Goal: Task Accomplishment & Management: Manage account settings

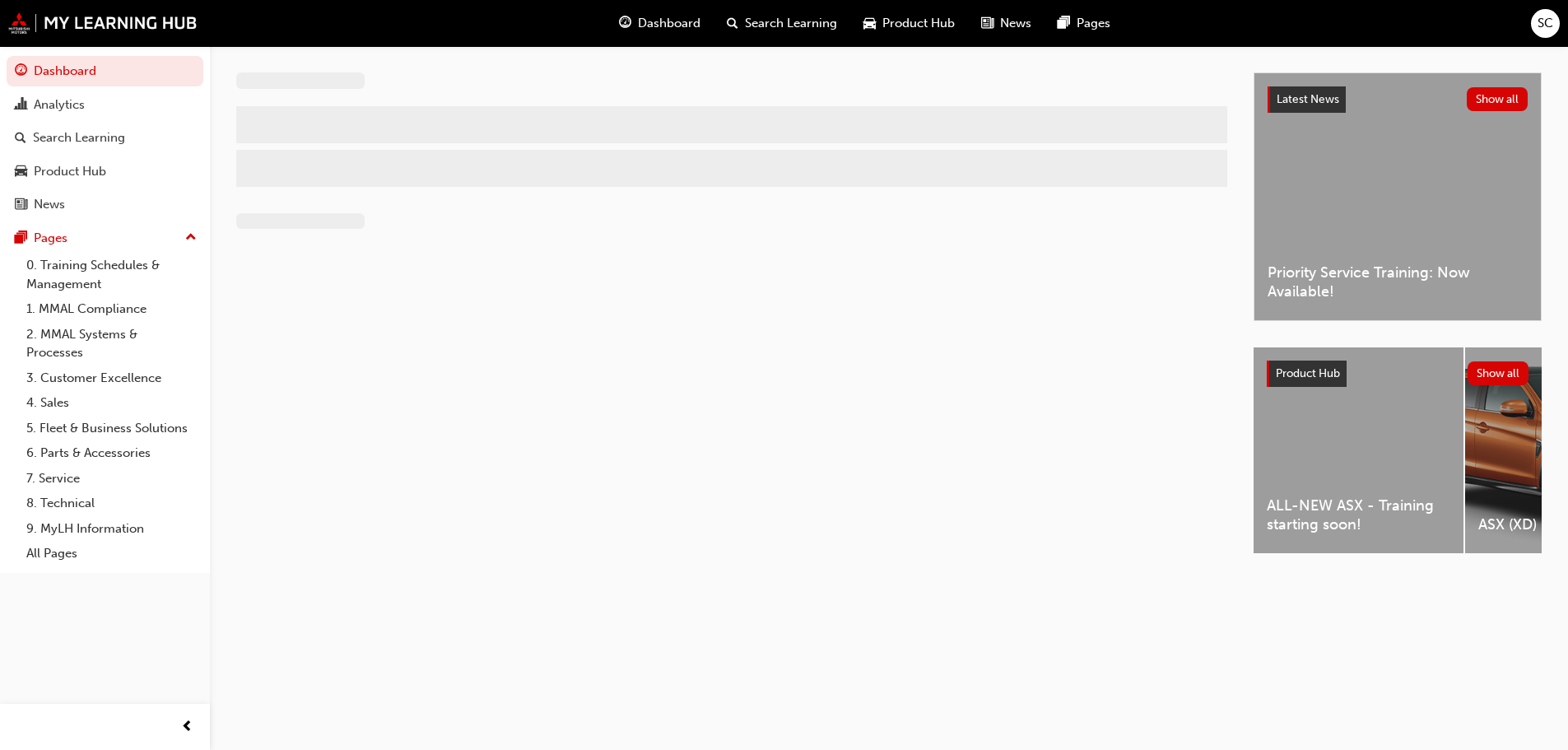
click at [1553, 25] on span "SC" at bounding box center [1545, 23] width 15 height 19
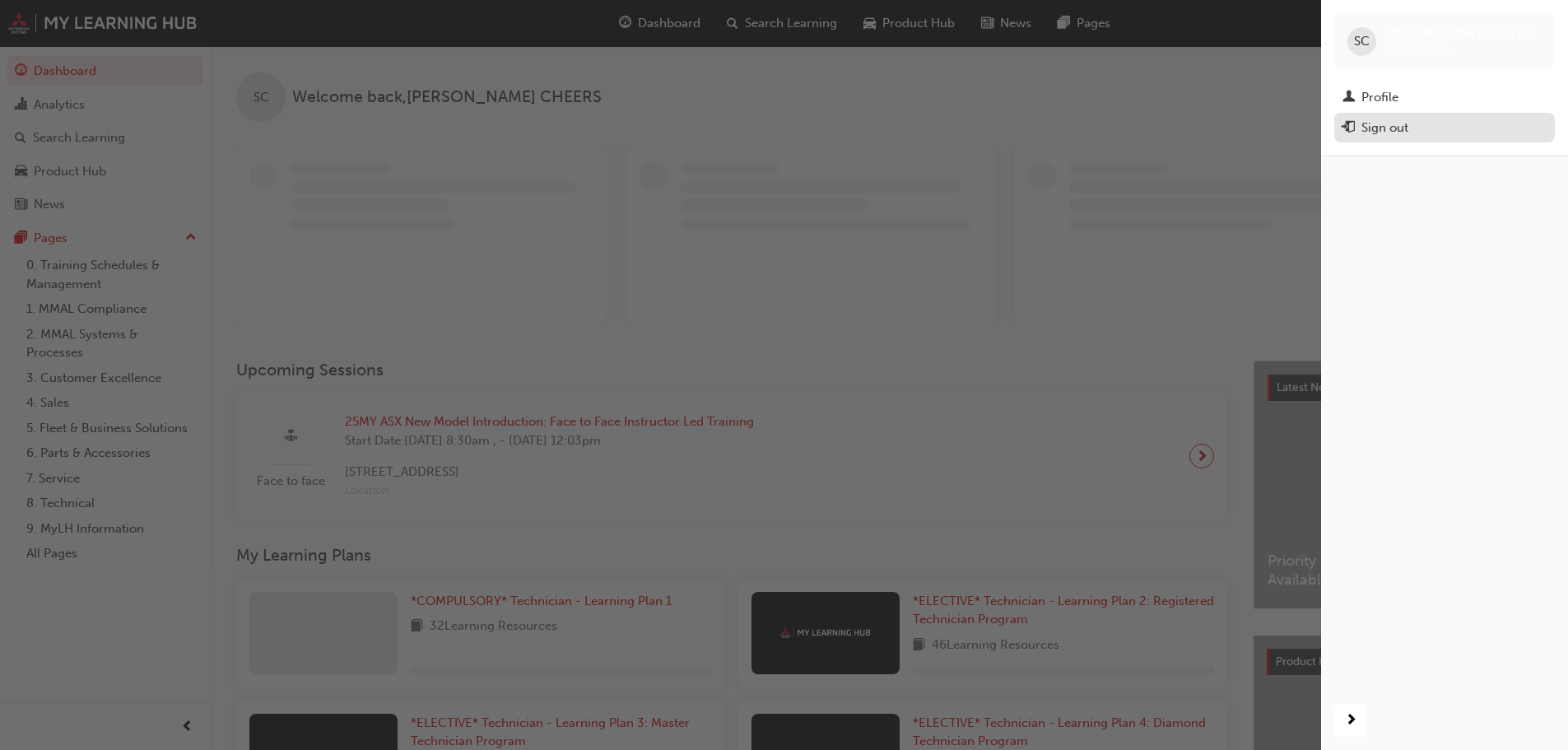
click at [1377, 127] on div "Sign out" at bounding box center [1384, 128] width 47 height 19
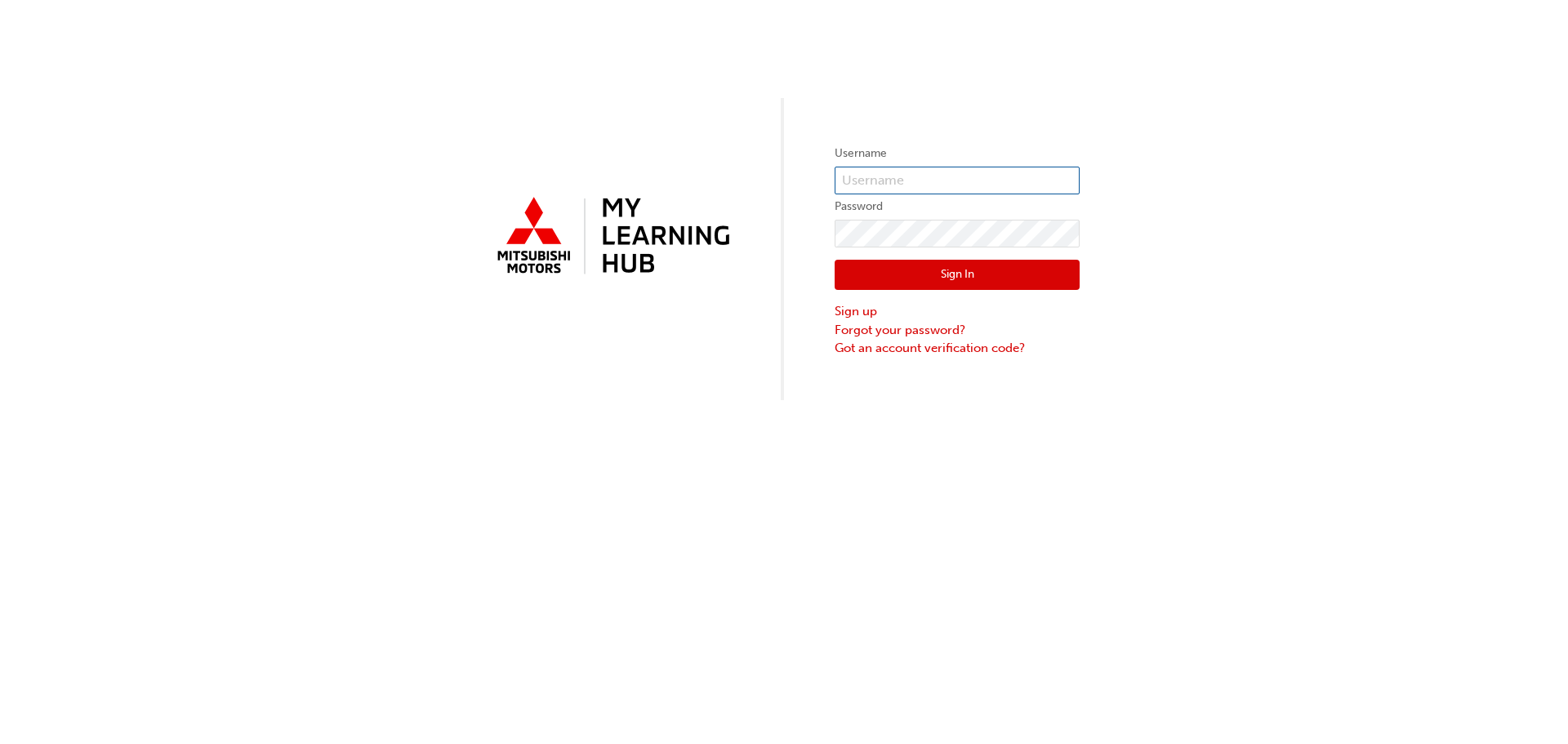
click at [1015, 170] on input "text" at bounding box center [957, 180] width 245 height 28
type input "0005186165"
click button "Sign In" at bounding box center [957, 275] width 245 height 31
